Goal: Navigation & Orientation: Find specific page/section

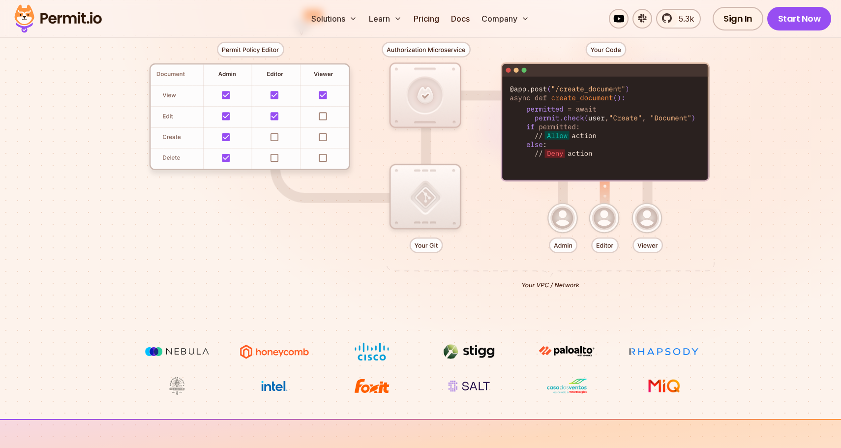
scroll to position [285, 0]
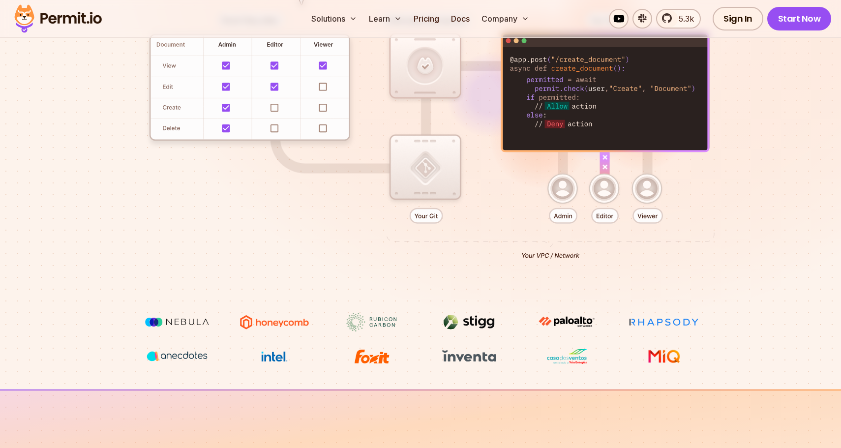
click at [246, 211] on div at bounding box center [420, 132] width 688 height 362
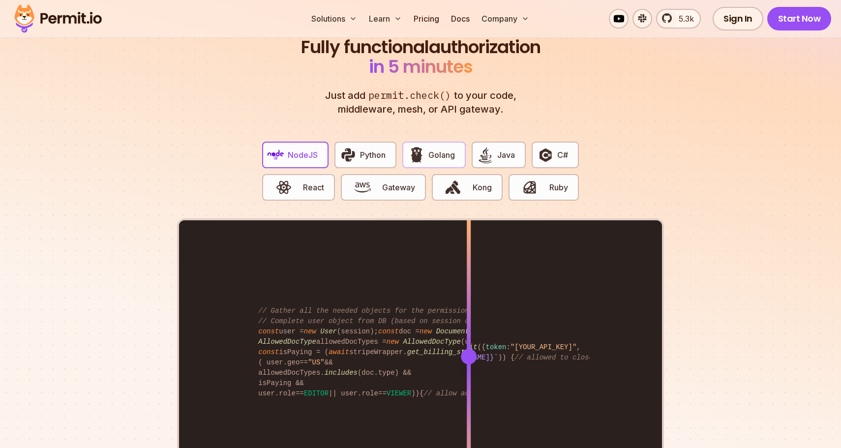
scroll to position [1875, 0]
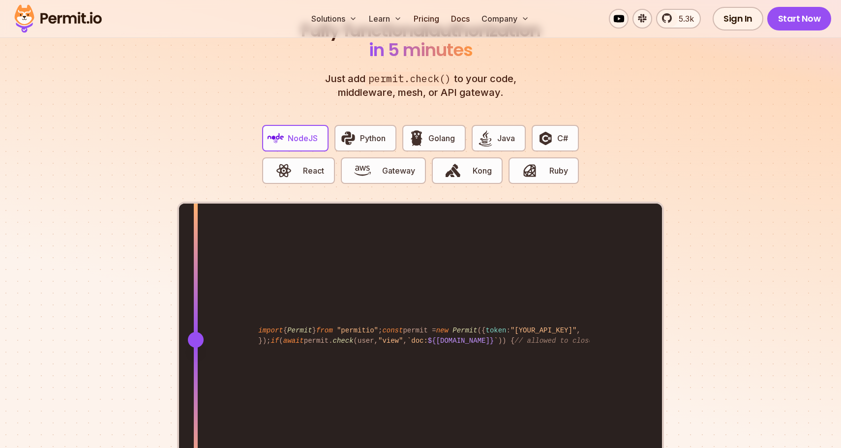
drag, startPoint x: 468, startPoint y: 330, endPoint x: 196, endPoint y: 287, distance: 275.4
click at [195, 287] on div at bounding box center [196, 339] width 4 height 271
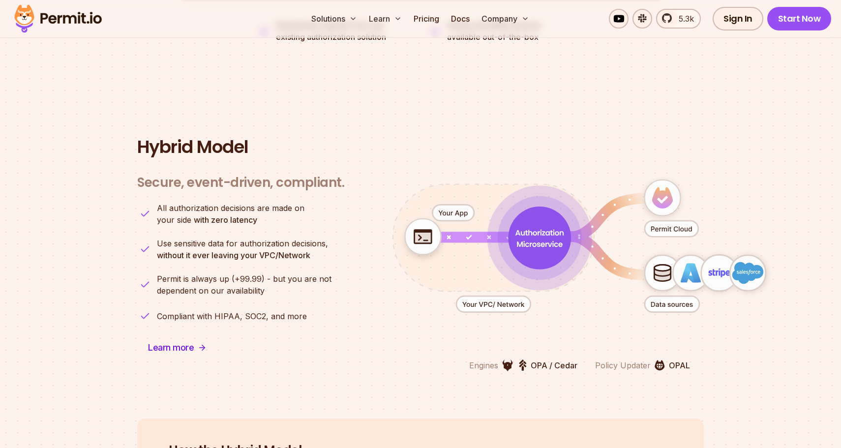
scroll to position [2349, 0]
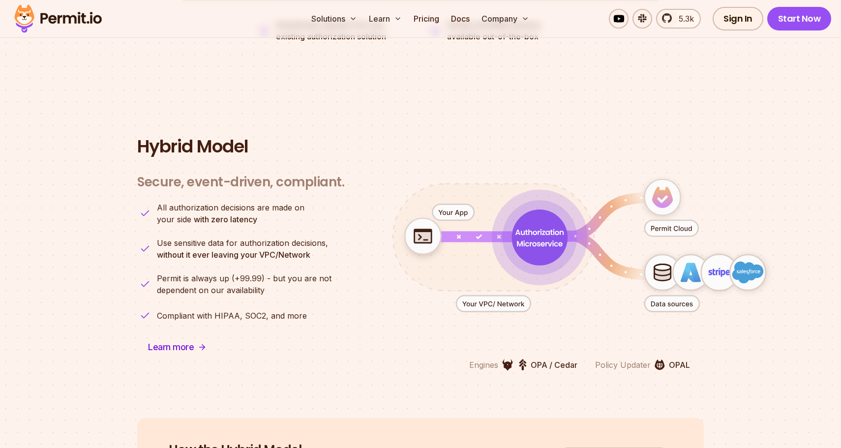
drag, startPoint x: 498, startPoint y: 291, endPoint x: 489, endPoint y: 319, distance: 29.4
click at [489, 319] on icon "animation" at bounding box center [579, 245] width 435 height 190
click at [517, 232] on icon "animation" at bounding box center [539, 237] width 48 height 17
click at [566, 234] on icon "animation" at bounding box center [539, 237] width 61 height 61
click at [662, 187] on icon "animation" at bounding box center [663, 197] width 36 height 36
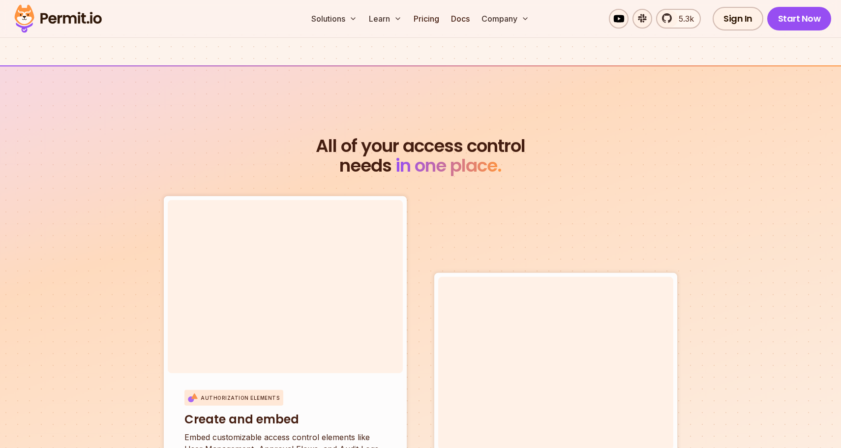
scroll to position [3234, 0]
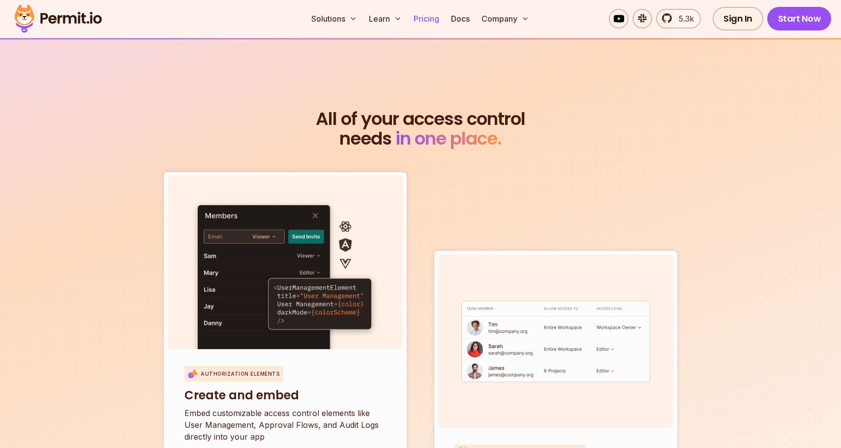
click at [426, 19] on link "Pricing" at bounding box center [426, 19] width 33 height 20
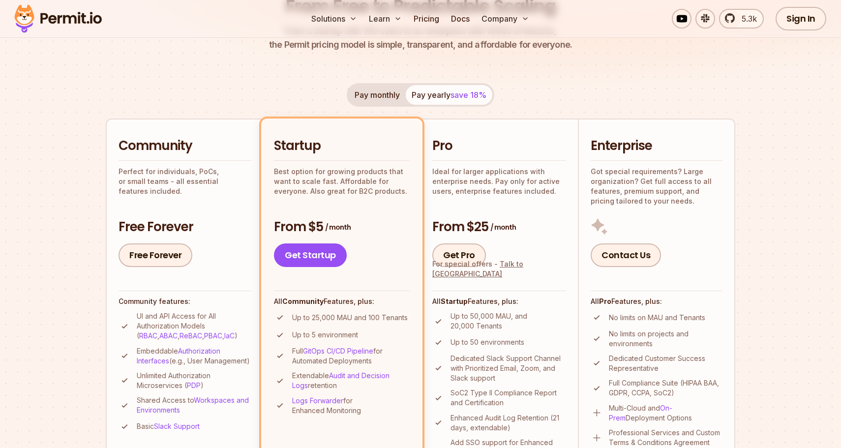
scroll to position [148, 0]
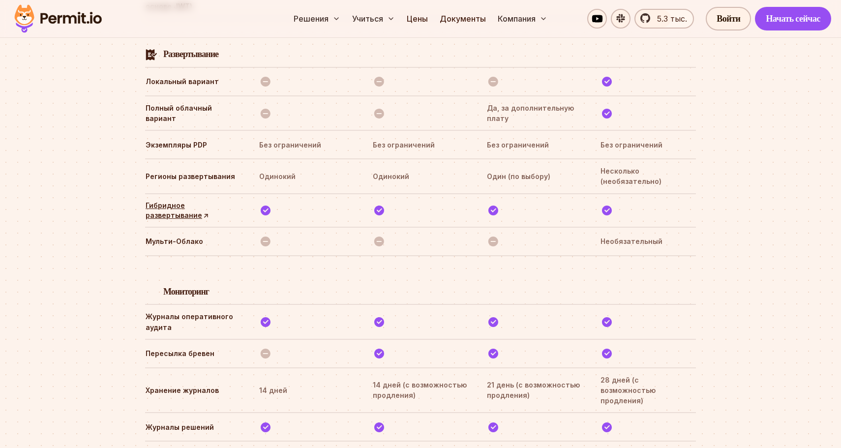
scroll to position [2698, 0]
